Goal: Task Accomplishment & Management: Use online tool/utility

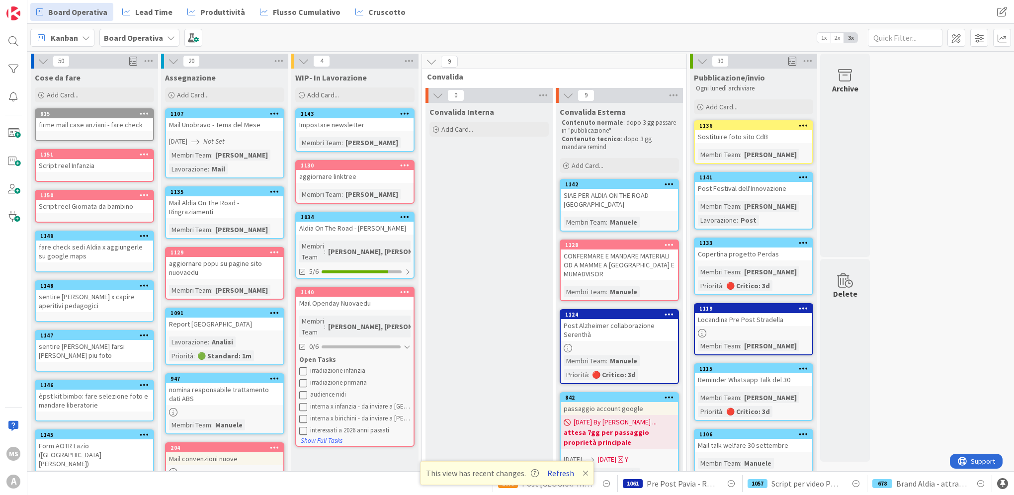
click at [555, 472] on button "Refresh" at bounding box center [561, 473] width 34 height 13
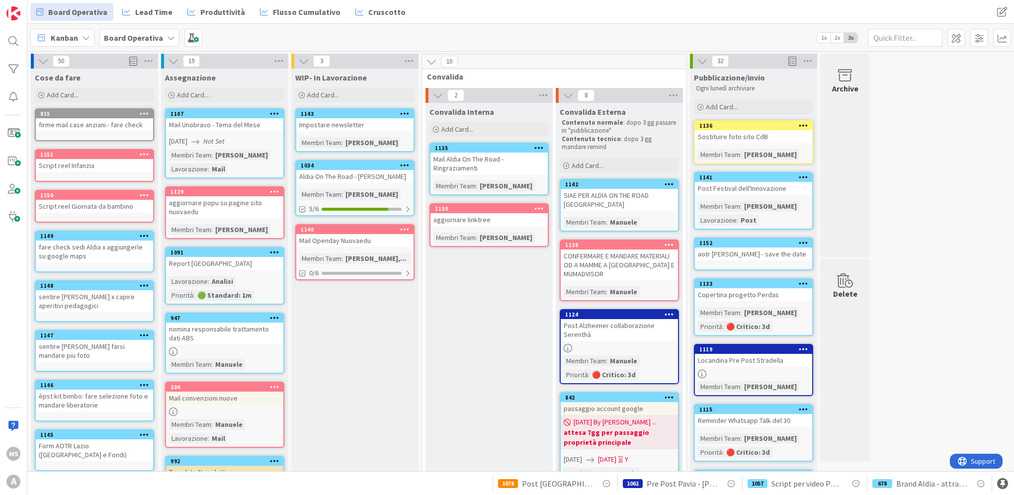
click at [393, 279] on div "WIP- In Lavorazione Add Card... 1143 Impostare newsletter Membri Team : Eleonor…" at bounding box center [354, 494] width 127 height 851
click at [394, 267] on div "0/6" at bounding box center [354, 273] width 117 height 12
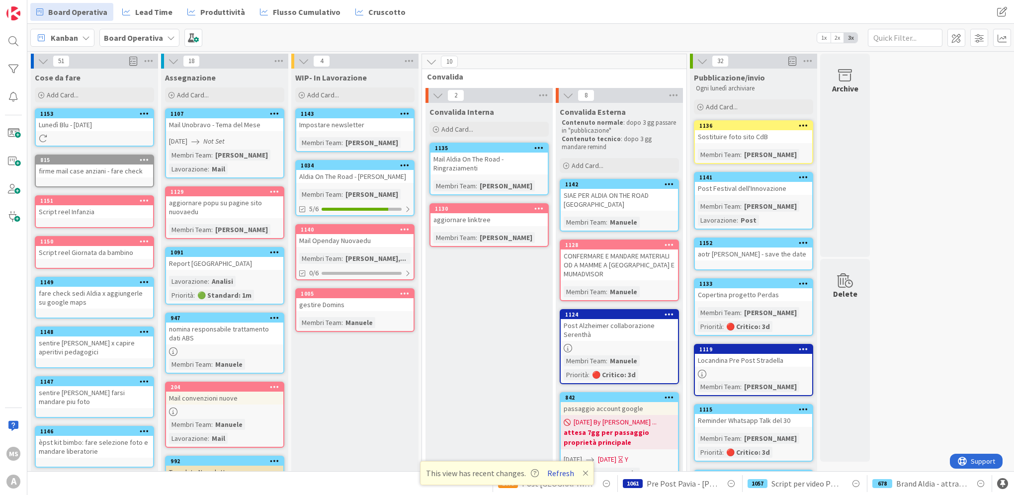
click at [563, 479] on button "Refresh" at bounding box center [561, 473] width 34 height 13
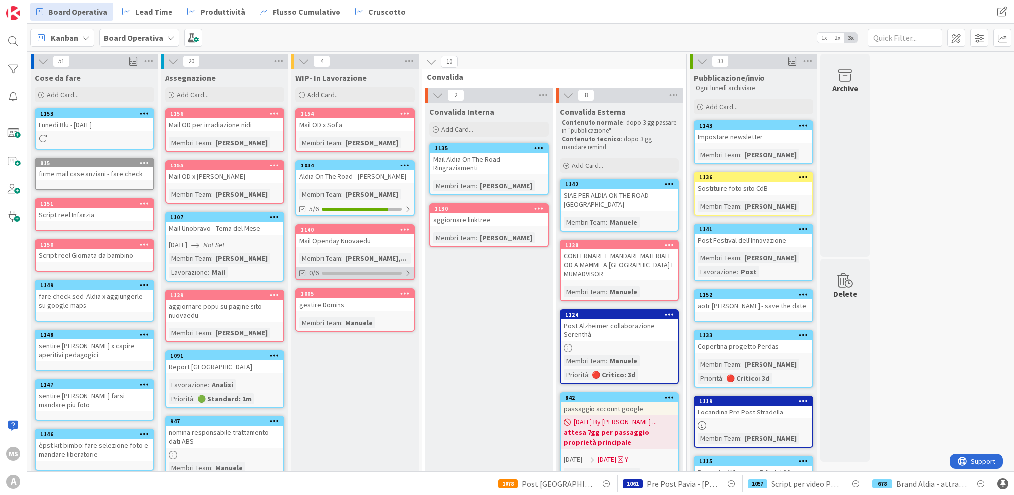
click at [340, 273] on div "0/6" at bounding box center [354, 273] width 117 height 12
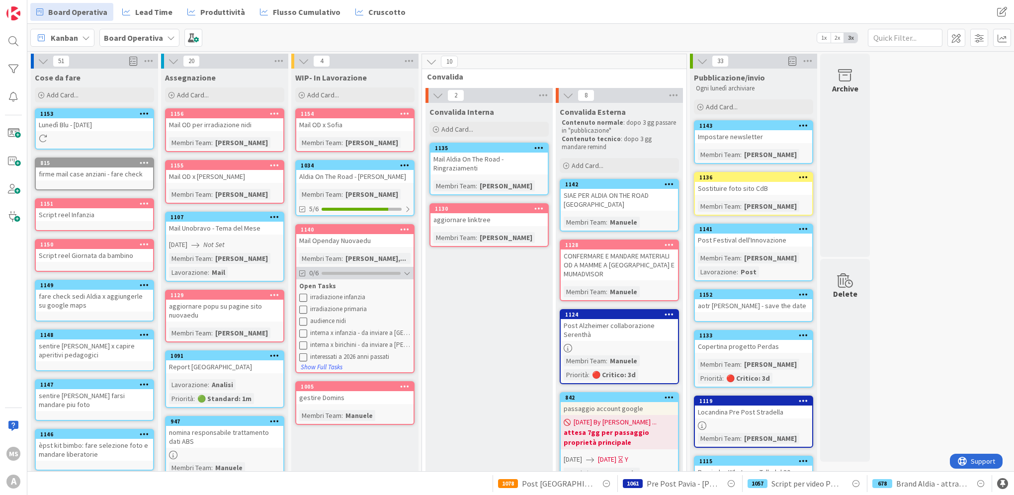
click at [340, 273] on div "0/6" at bounding box center [354, 273] width 117 height 12
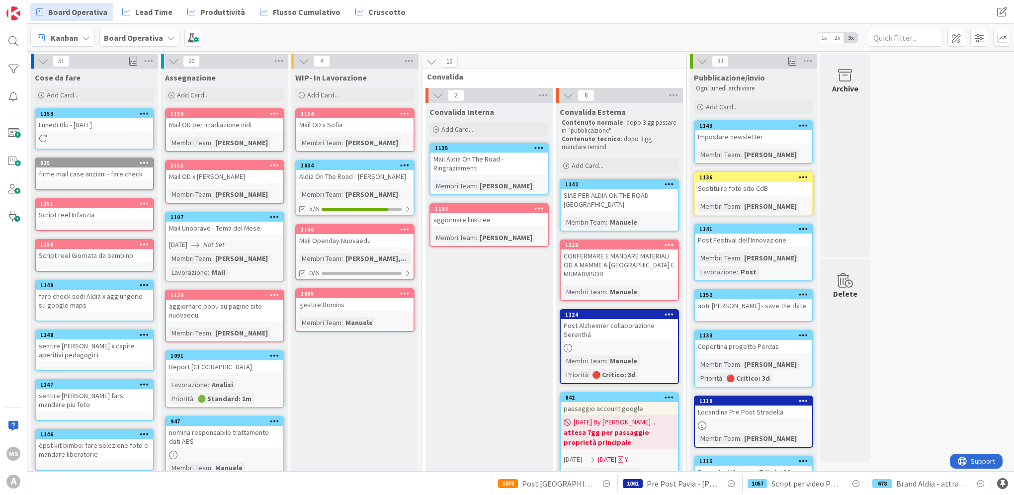
click at [504, 261] on div "Convalida Interna Add Card... 1135 Mail Aldia On The Road - Ringraziamenti Memb…" at bounding box center [489, 487] width 127 height 769
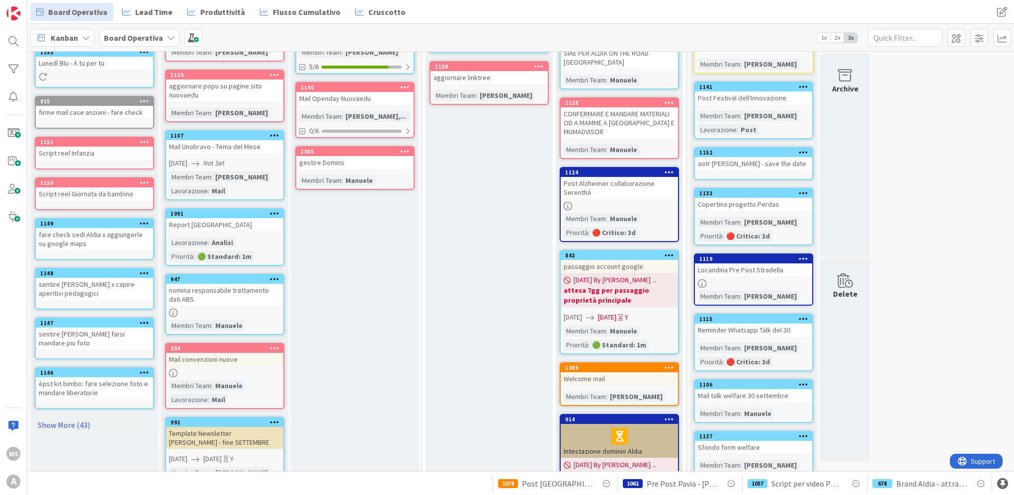
scroll to position [236, 0]
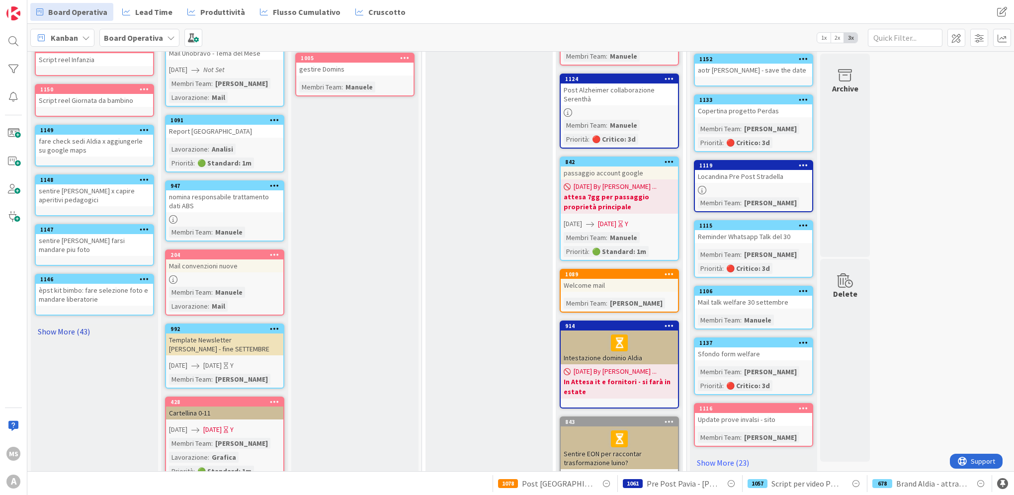
click at [47, 324] on link "Show More (43)" at bounding box center [94, 332] width 119 height 16
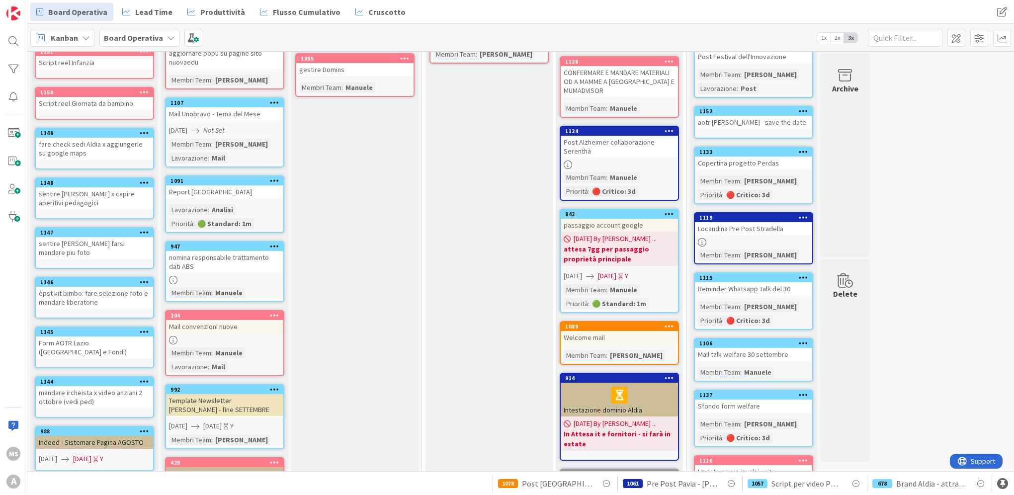
scroll to position [0, 0]
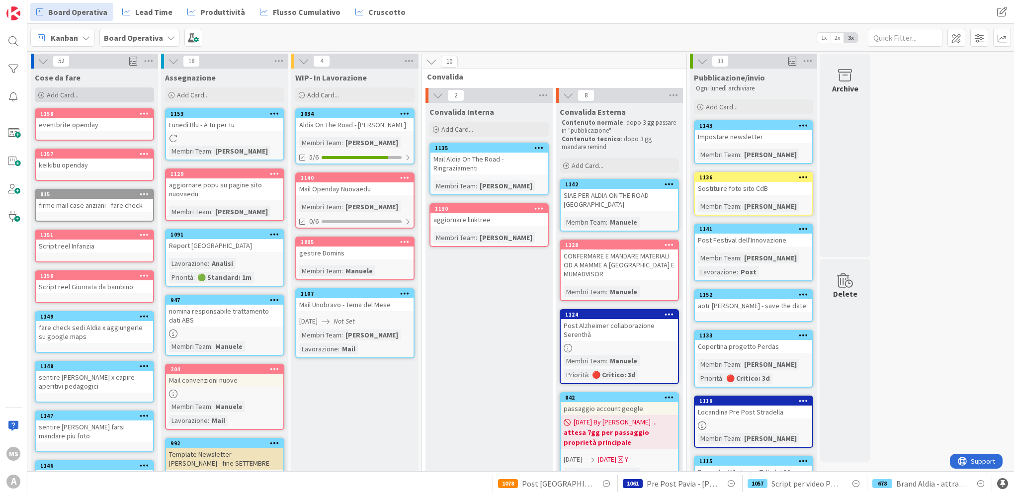
click at [93, 91] on div "Add Card..." at bounding box center [94, 95] width 119 height 15
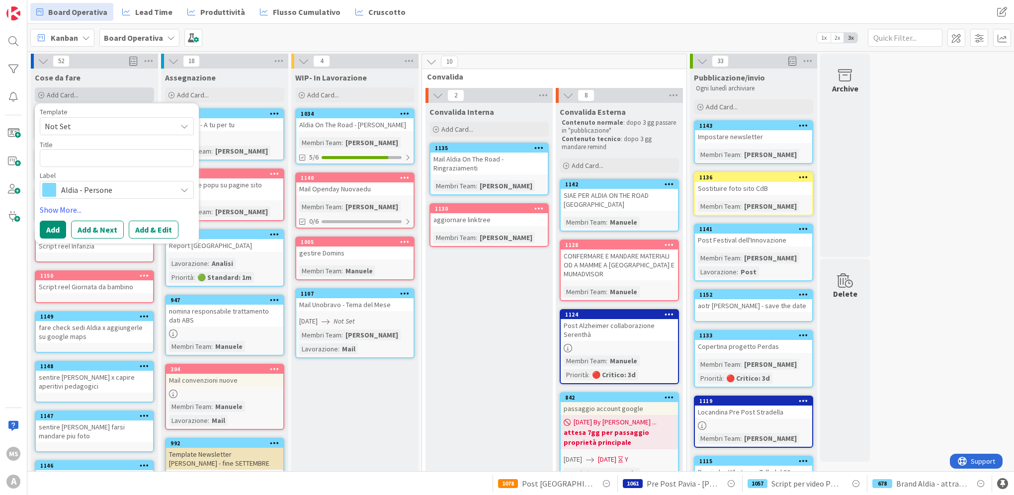
type textarea "x"
type textarea "r"
type textarea "x"
type textarea "R"
type textarea "x"
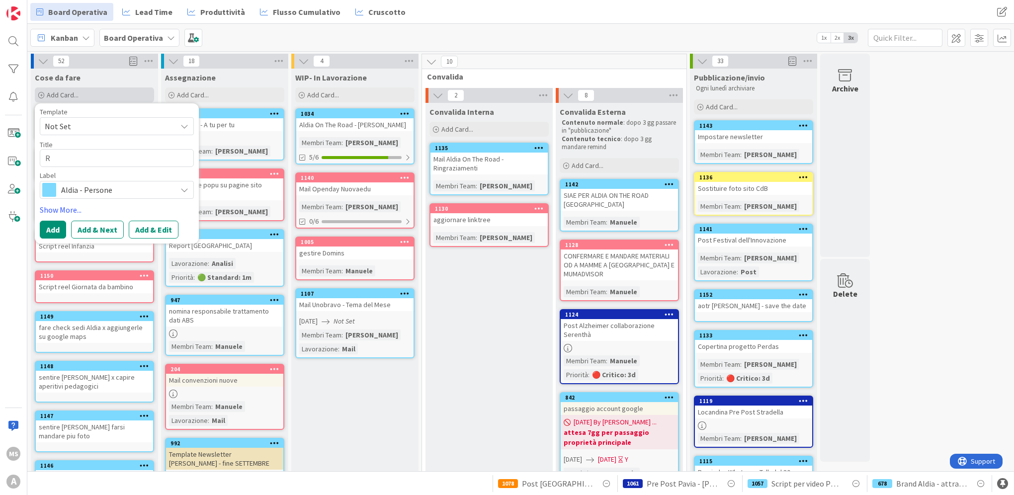
type textarea "Re"
type textarea "x"
type textarea "Rem"
type textarea "x"
type textarea "Remi"
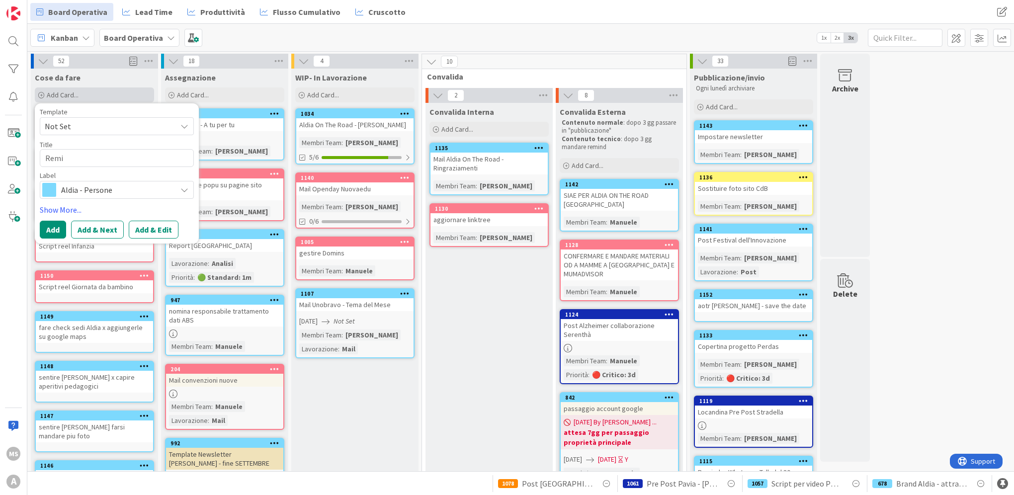
type textarea "x"
type textarea "Remin"
type textarea "x"
type textarea "Remind"
type textarea "x"
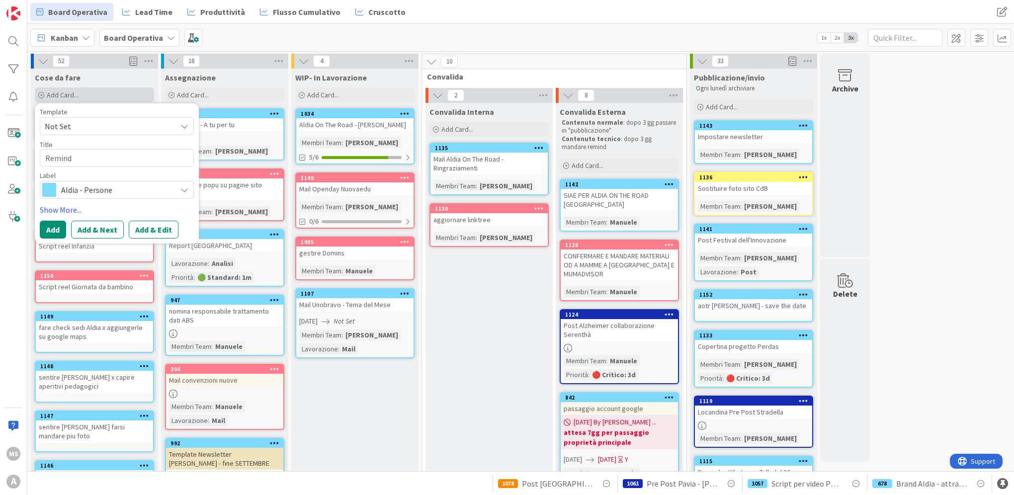
type textarea "Reminde"
type textarea "x"
type textarea "Reminder"
type textarea "x"
type textarea "Reminder"
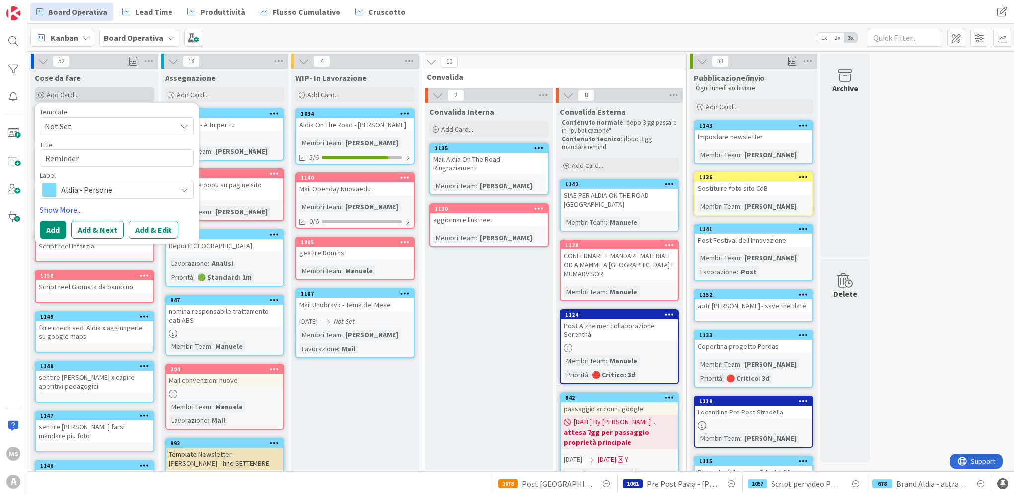
type textarea "x"
type textarea "Reminder t"
type textarea "x"
type textarea "Reminder ta"
type textarea "x"
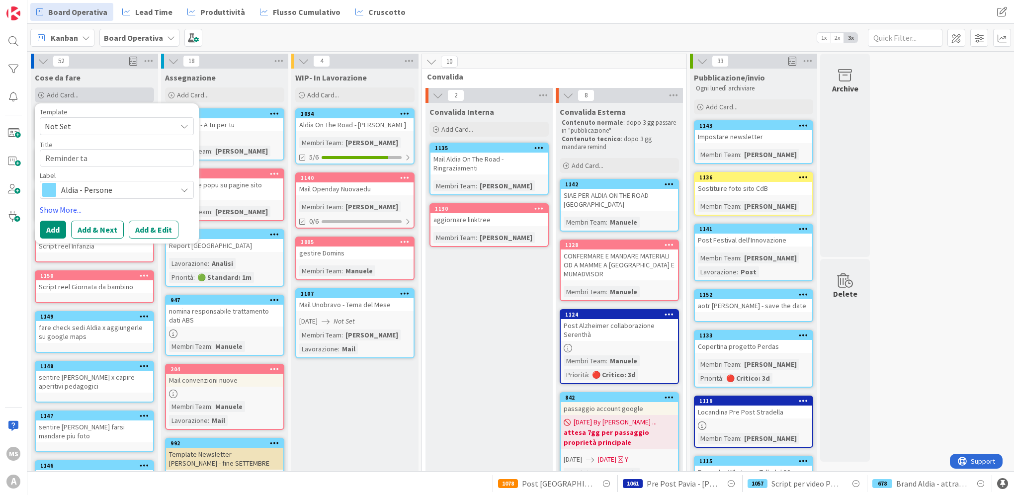
type textarea "Reminder tal"
type textarea "x"
type textarea "Reminder talk"
type textarea "x"
type textarea "Reminder talk"
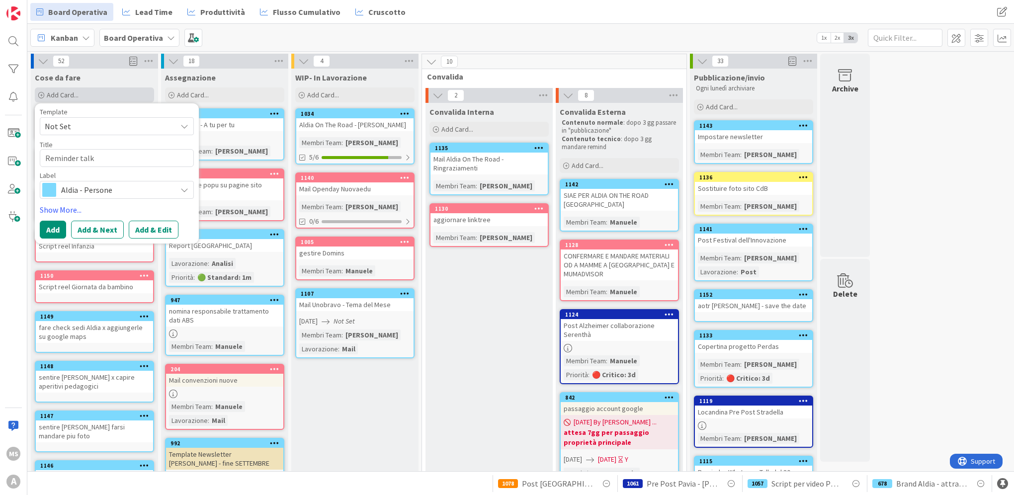
type textarea "x"
type textarea "Reminder talk U"
type textarea "x"
type textarea "Reminder talk Un"
type textarea "x"
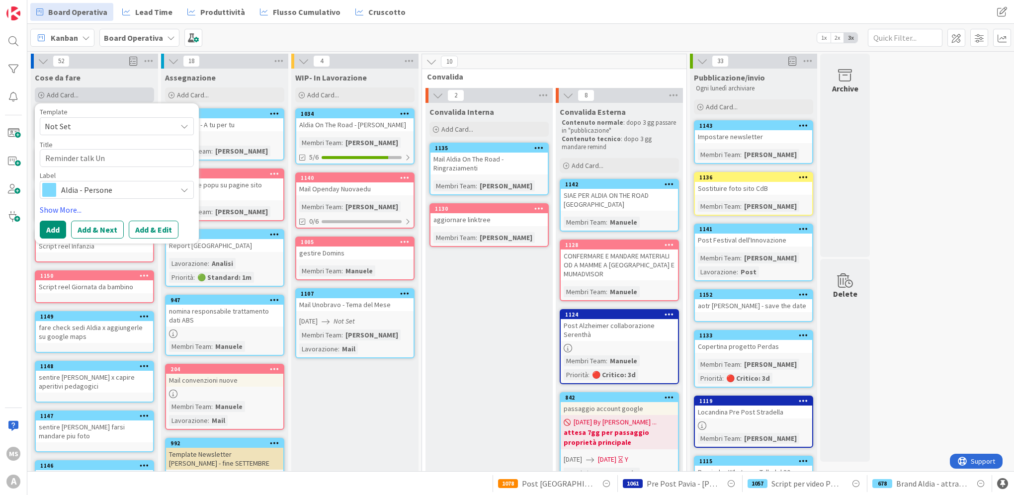
type textarea "Reminder talk Uno"
type textarea "x"
type textarea "Reminder talk Unov"
type textarea "x"
type textarea "Reminder talk Uno"
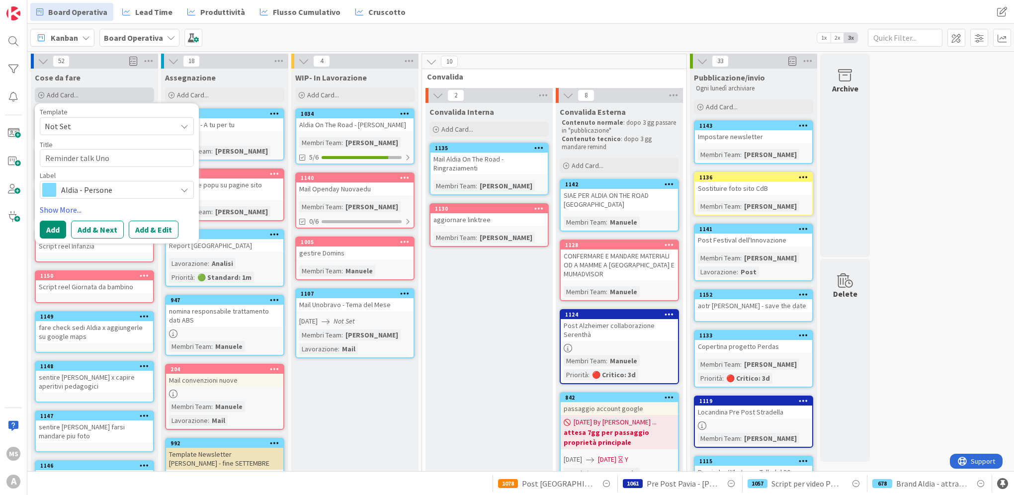
type textarea "x"
type textarea "Reminder talk Unob"
type textarea "x"
type textarea "Reminder talk Unobr"
type textarea "x"
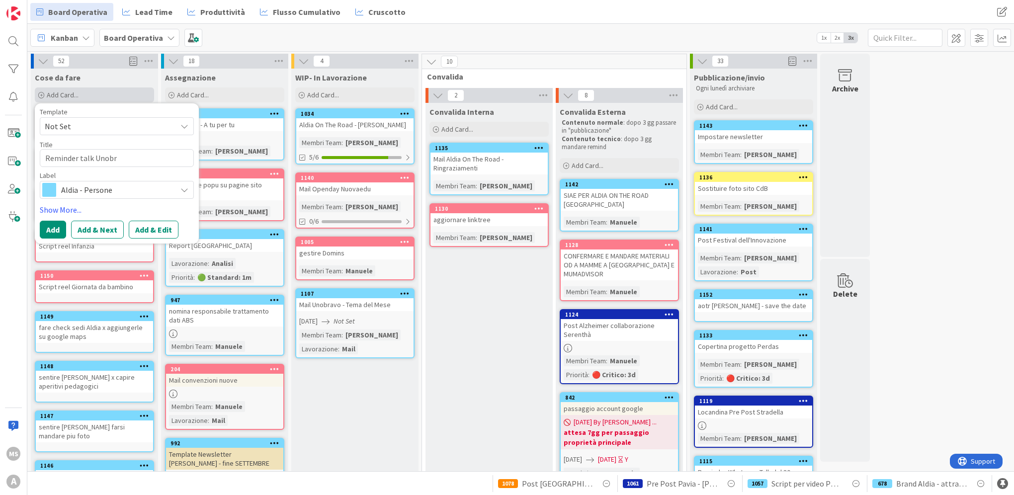
type textarea "Reminder talk Unobra"
type textarea "x"
type textarea "Reminder talk Unobrav"
type textarea "x"
type textarea "Reminder talk Unobravo"
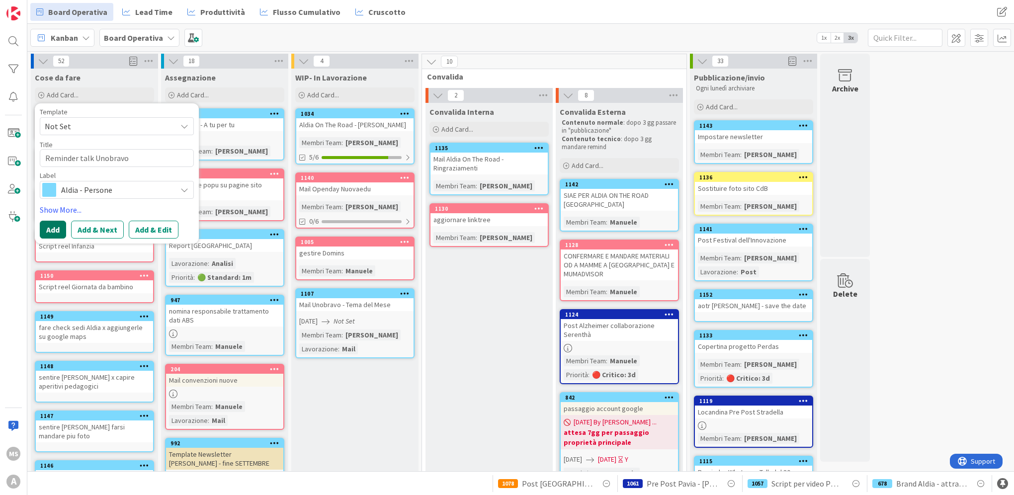
click at [52, 225] on button "Add" at bounding box center [53, 230] width 26 height 18
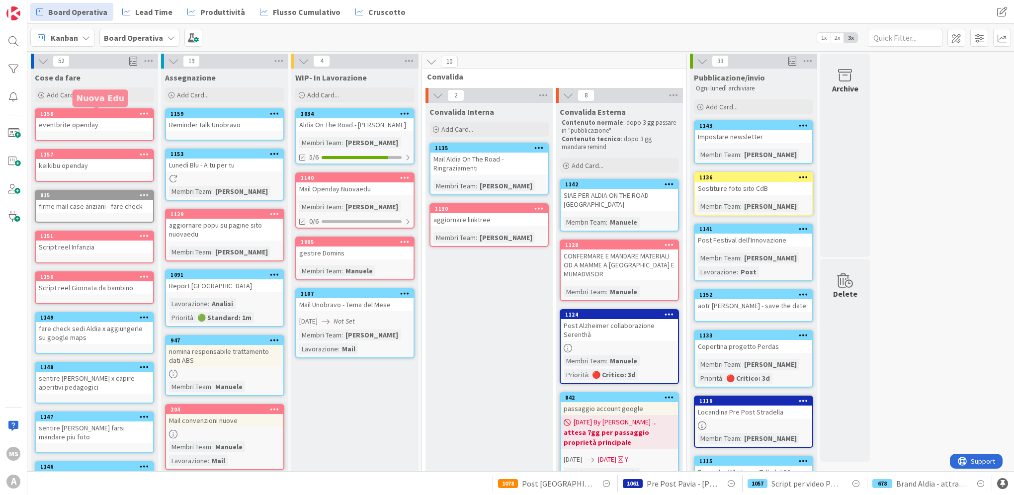
click at [204, 113] on div "1159" at bounding box center [227, 113] width 113 height 7
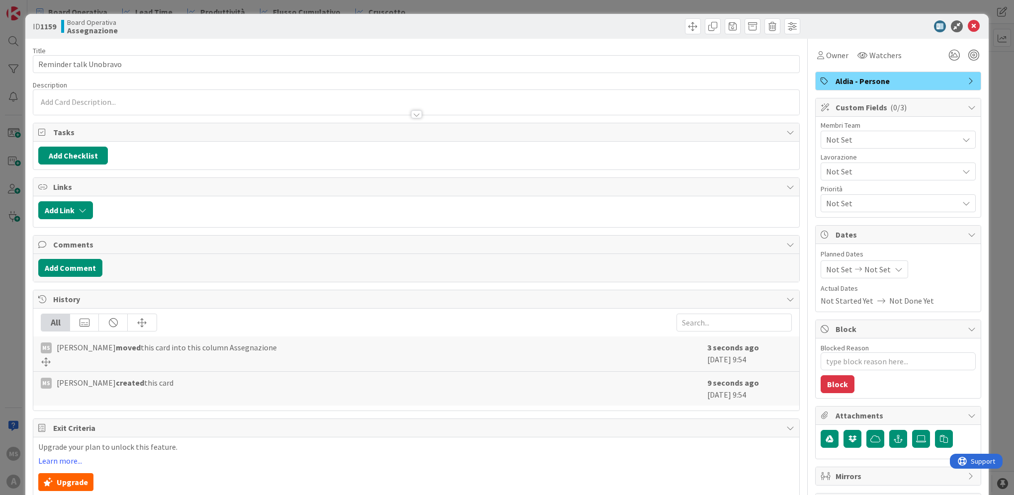
click at [892, 139] on span "Not Set" at bounding box center [892, 140] width 132 height 12
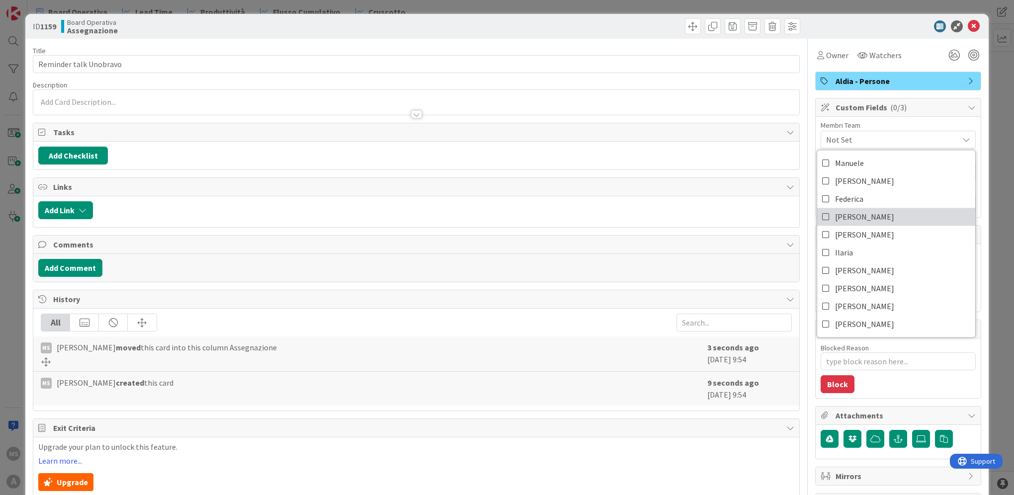
click at [875, 223] on link "[PERSON_NAME]" at bounding box center [896, 217] width 158 height 18
type textarea "x"
click at [971, 19] on div "ID 1159 Board Operativa Assegnazione" at bounding box center [506, 26] width 963 height 25
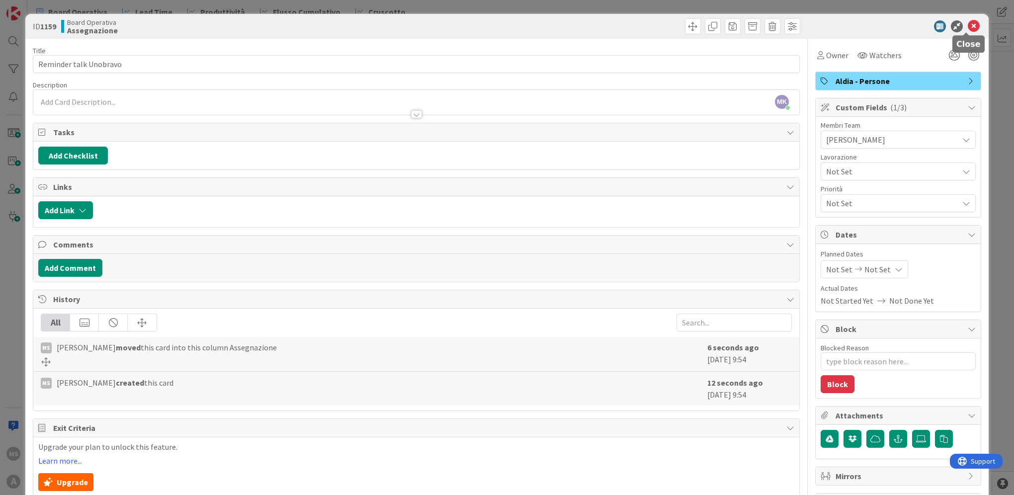
click at [971, 24] on icon at bounding box center [974, 26] width 12 height 12
